Goal: Information Seeking & Learning: Learn about a topic

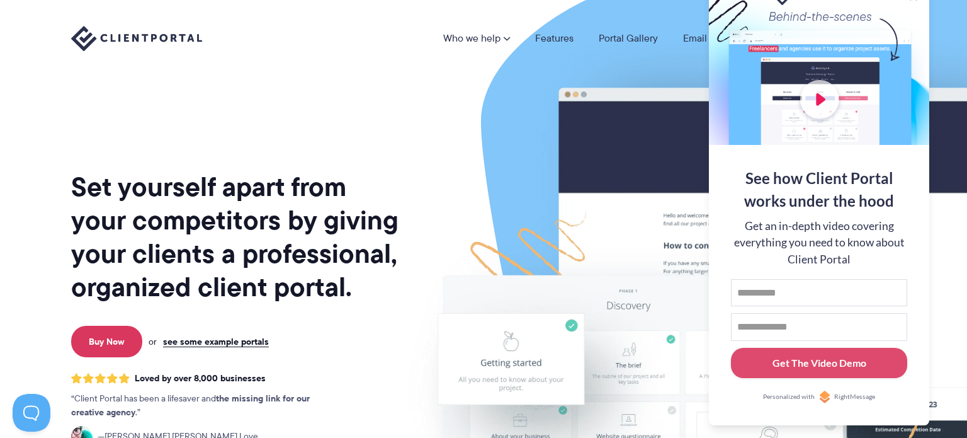
click at [511, 111] on img at bounding box center [738, 312] width 706 height 604
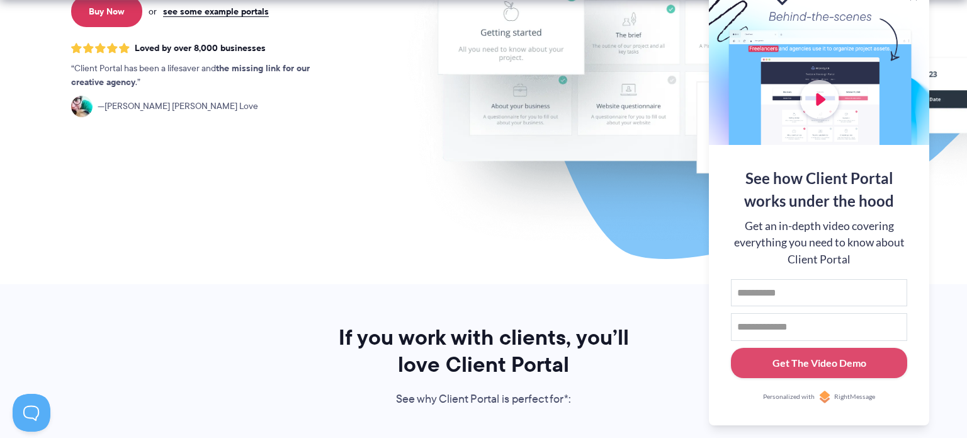
scroll to position [331, 0]
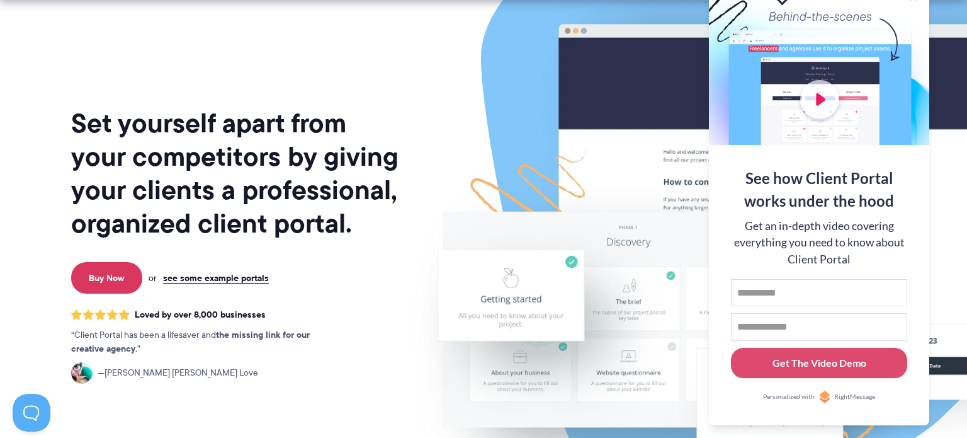
scroll to position [0, 0]
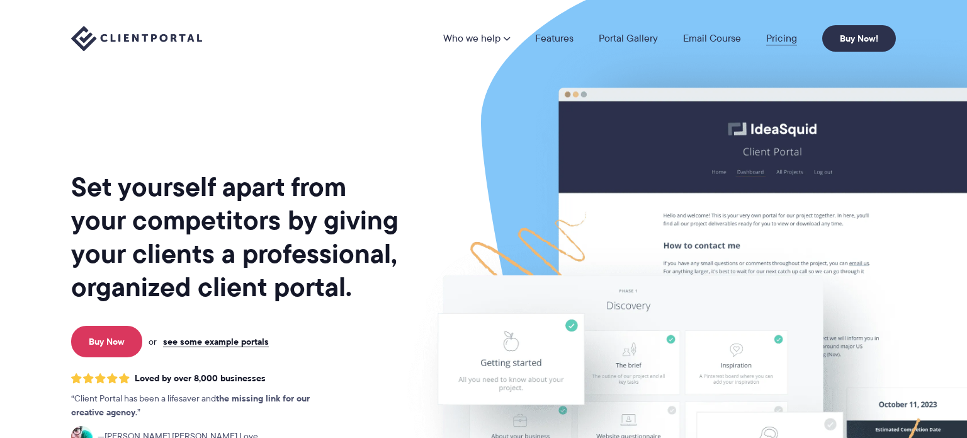
click at [776, 40] on link "Pricing" at bounding box center [781, 38] width 31 height 10
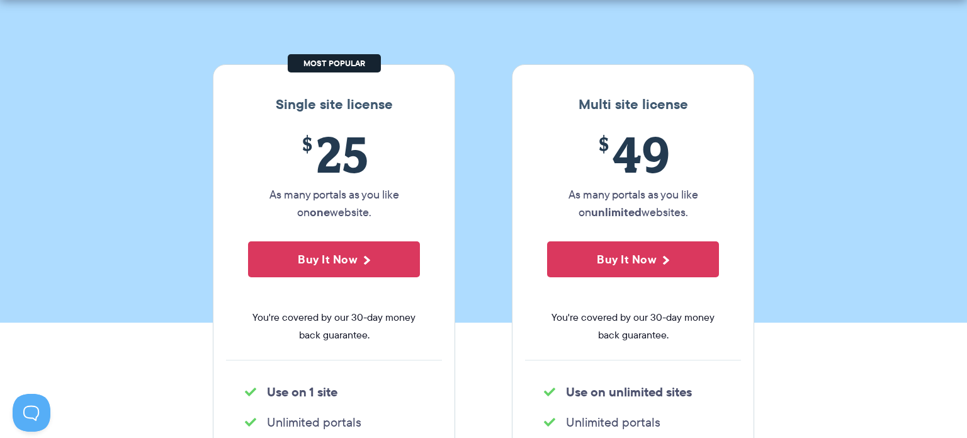
scroll to position [161, 0]
